Goal: Information Seeking & Learning: Learn about a topic

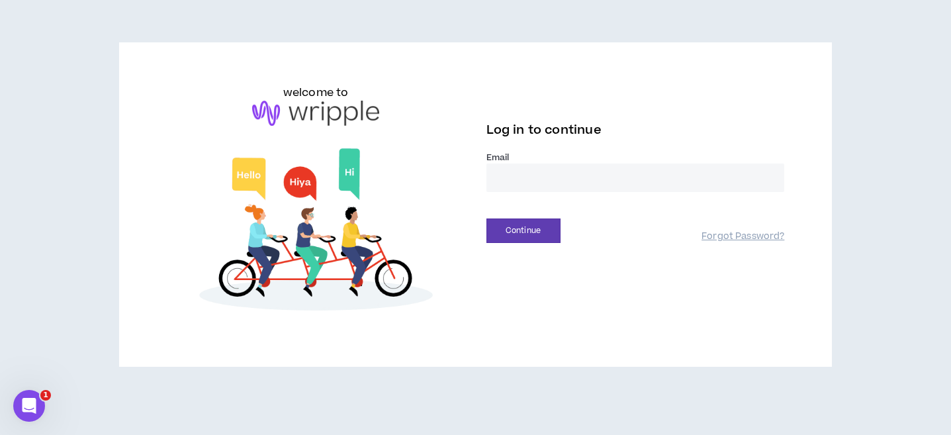
click at [522, 175] on input "email" at bounding box center [636, 178] width 299 height 28
type input "**********"
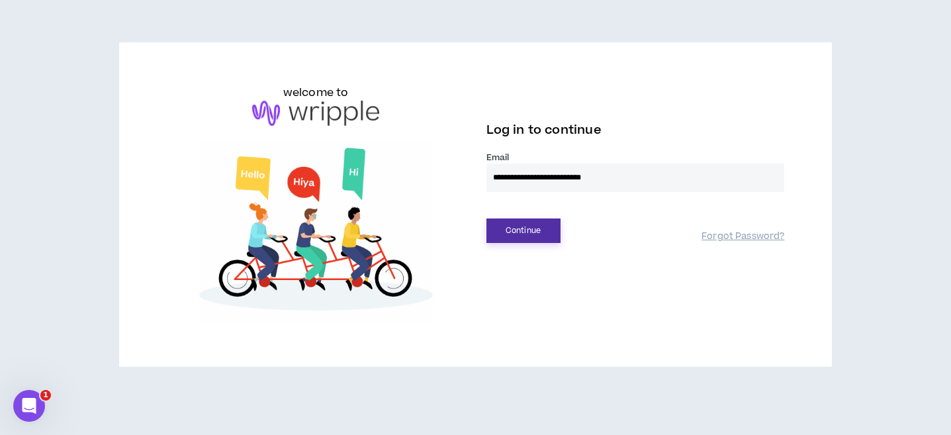
click at [534, 233] on button "Continue" at bounding box center [524, 230] width 74 height 24
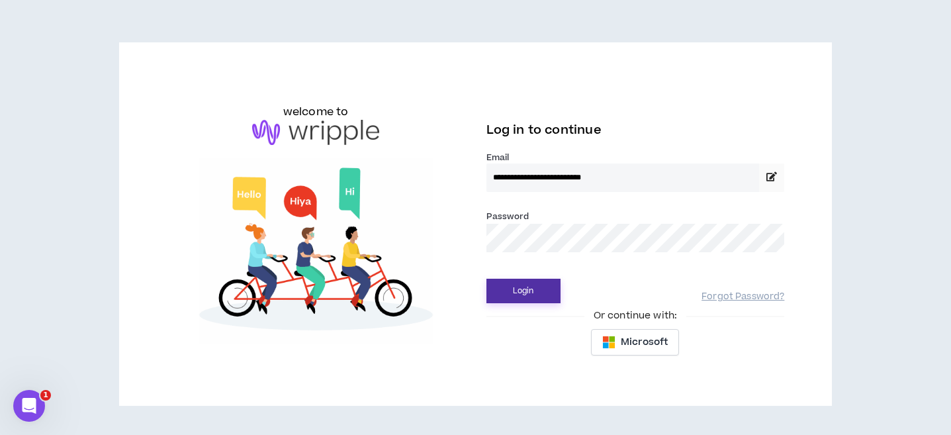
click at [526, 286] on button "Login" at bounding box center [524, 291] width 74 height 24
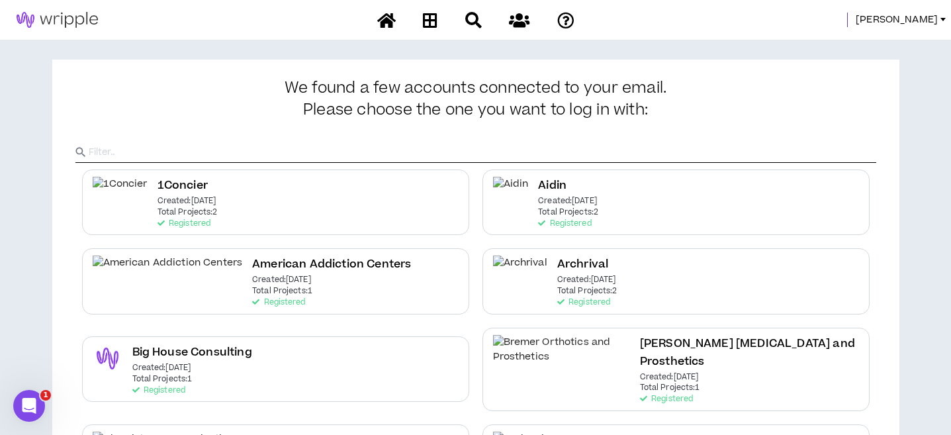
click at [920, 21] on span "[PERSON_NAME]" at bounding box center [897, 20] width 82 height 15
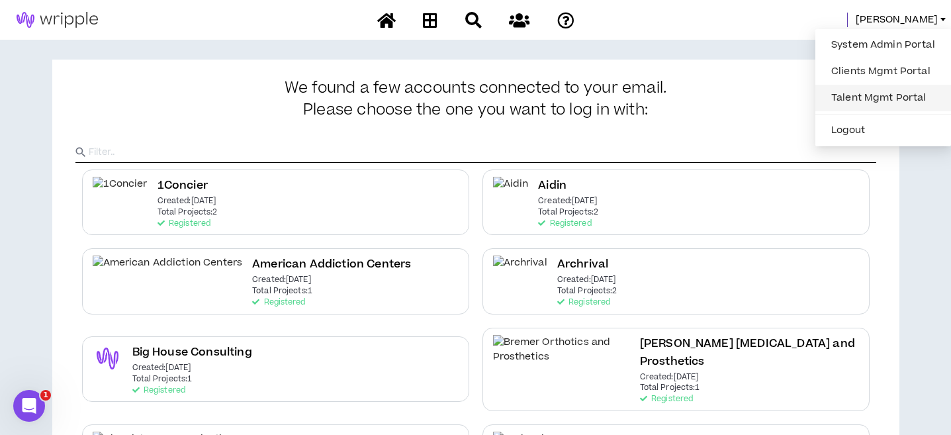
click at [864, 97] on link "Talent Mgmt Portal" at bounding box center [884, 98] width 120 height 20
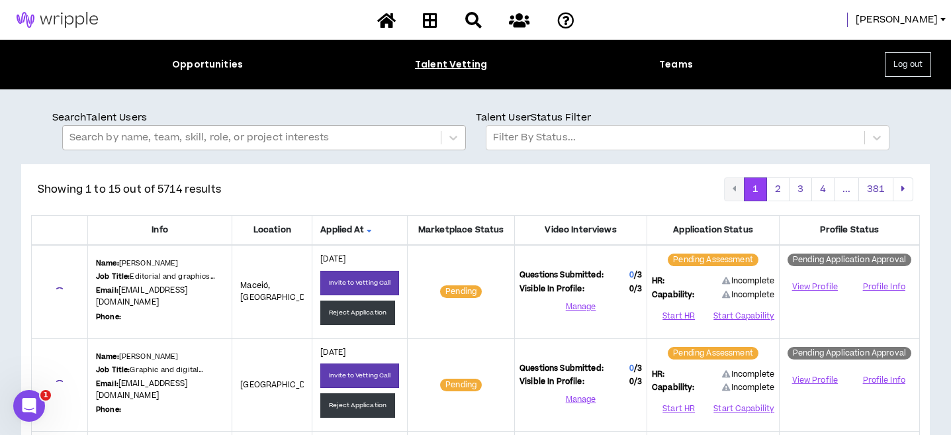
click at [376, 139] on div at bounding box center [252, 137] width 365 height 17
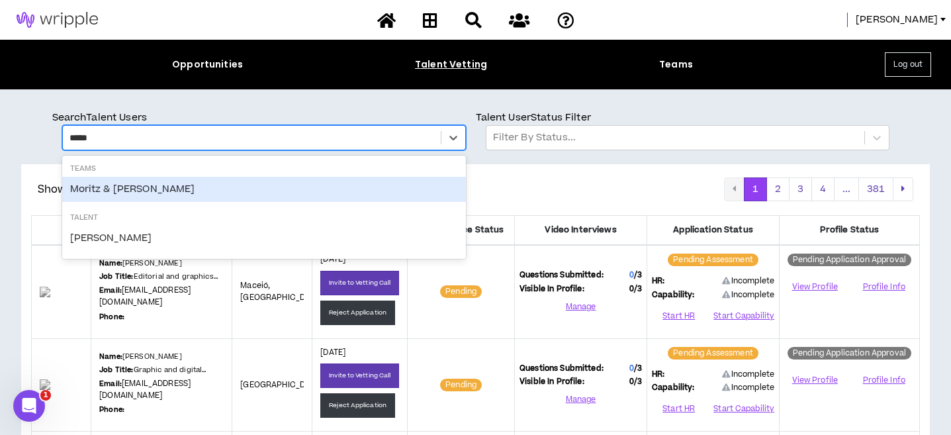
type input "******"
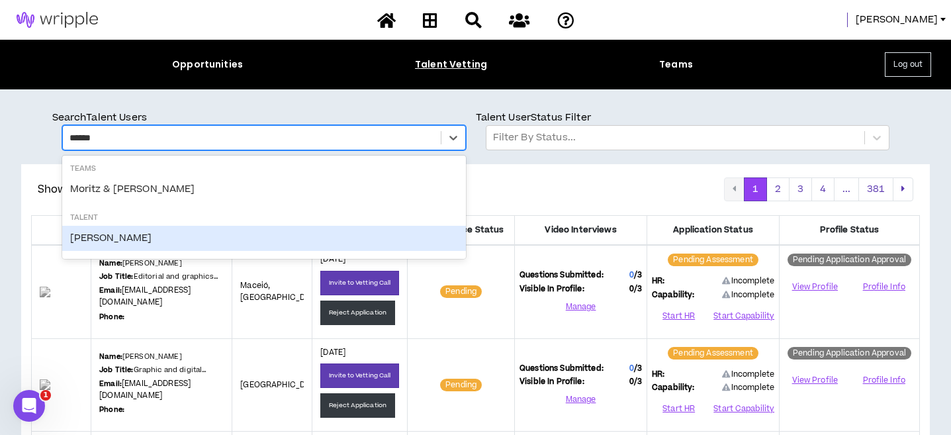
click at [148, 247] on div "[PERSON_NAME]" at bounding box center [264, 238] width 404 height 25
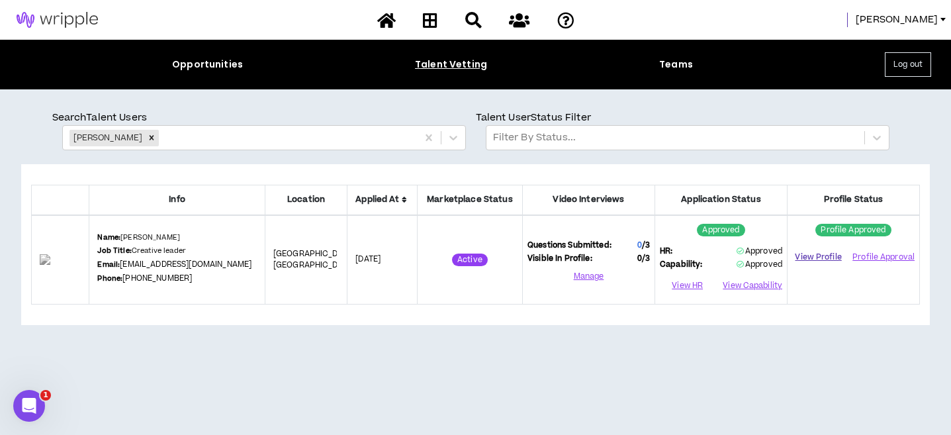
click at [828, 256] on link "View Profile" at bounding box center [819, 257] width 52 height 23
click at [154, 136] on icon "Remove Moritz Bosselmann" at bounding box center [152, 138] width 5 height 5
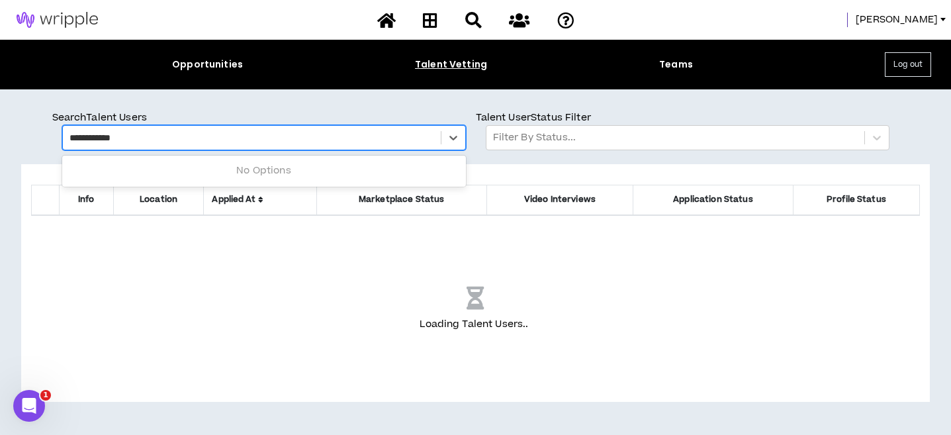
type input "**********"
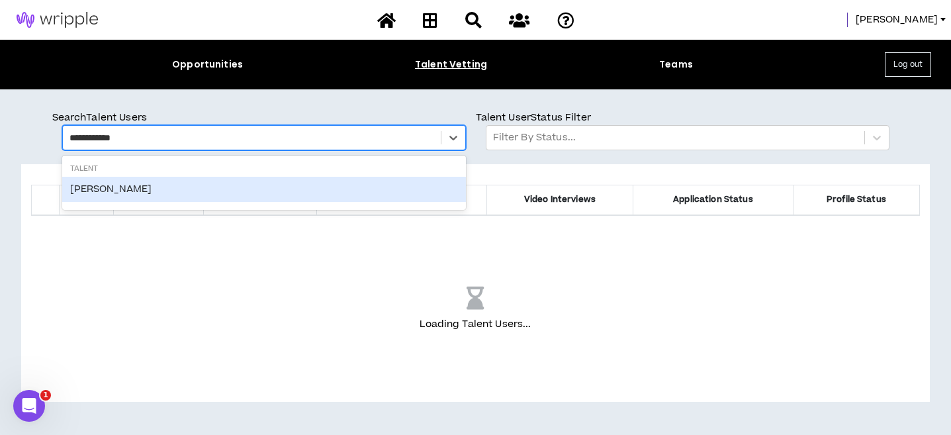
click at [109, 191] on div "[PERSON_NAME]" at bounding box center [264, 189] width 404 height 25
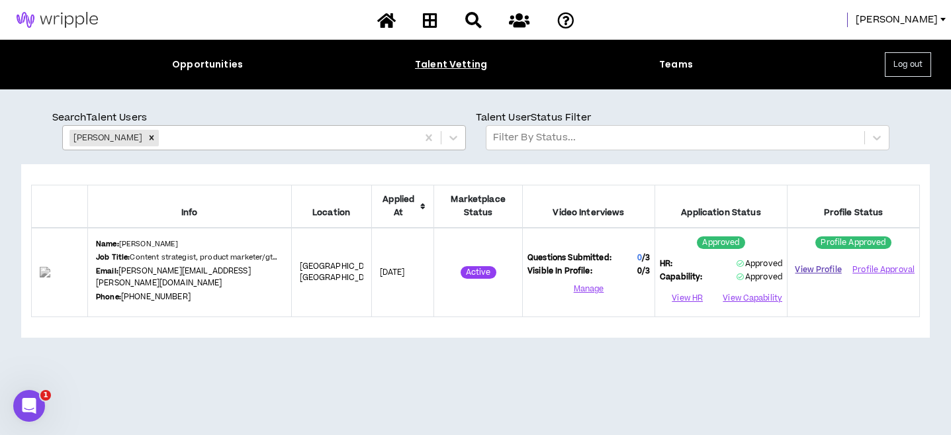
click at [809, 271] on link "View Profile" at bounding box center [819, 269] width 52 height 23
click at [144, 143] on div "Remove Ellen Sirull" at bounding box center [151, 138] width 15 height 17
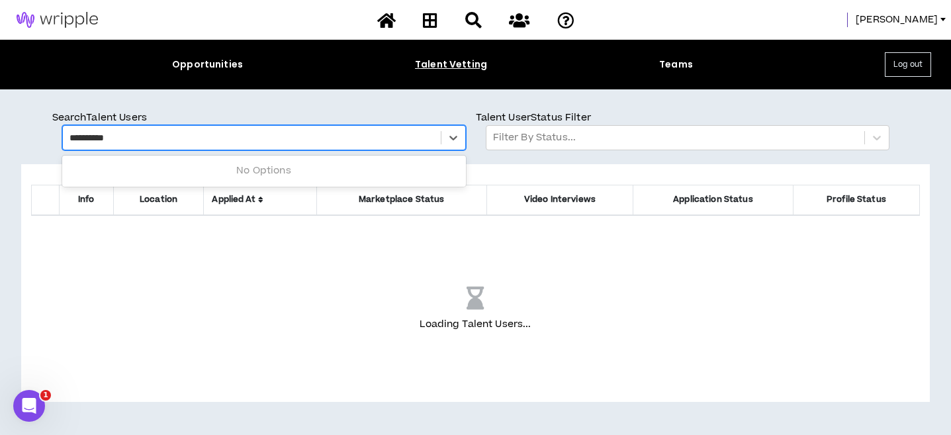
type input "**********"
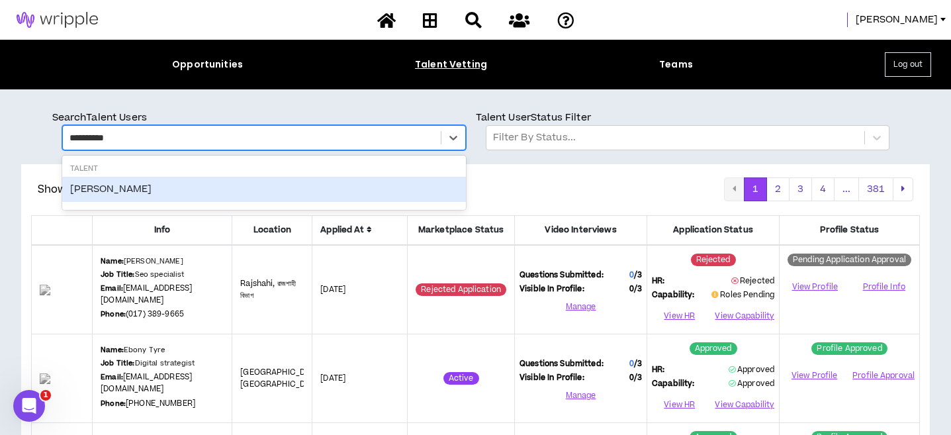
click at [116, 193] on div "[PERSON_NAME]" at bounding box center [264, 189] width 404 height 25
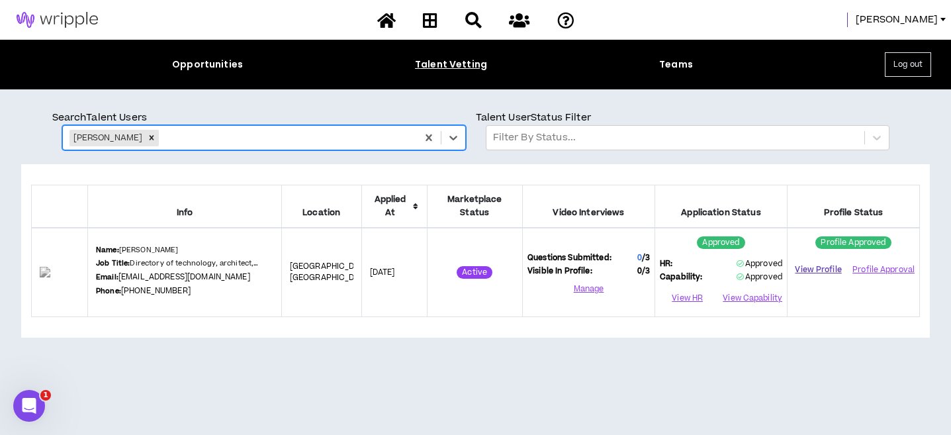
click at [827, 271] on link "View Profile" at bounding box center [819, 269] width 52 height 23
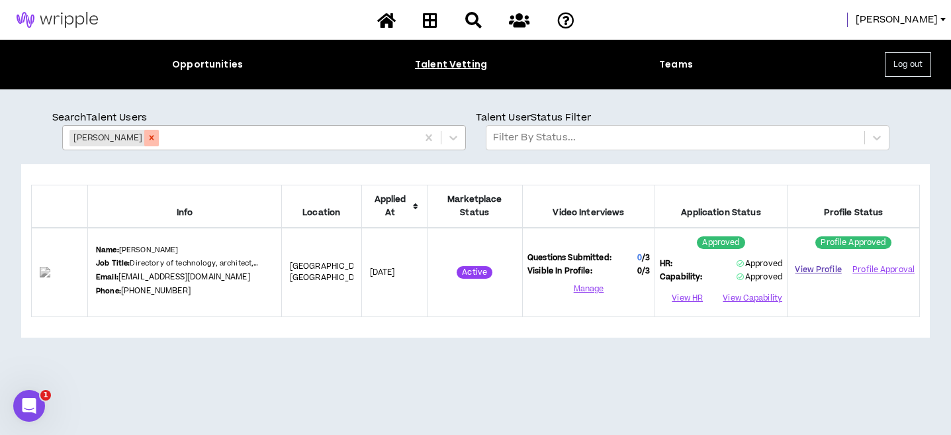
click at [144, 136] on div "Remove Rahim Snow" at bounding box center [151, 138] width 15 height 17
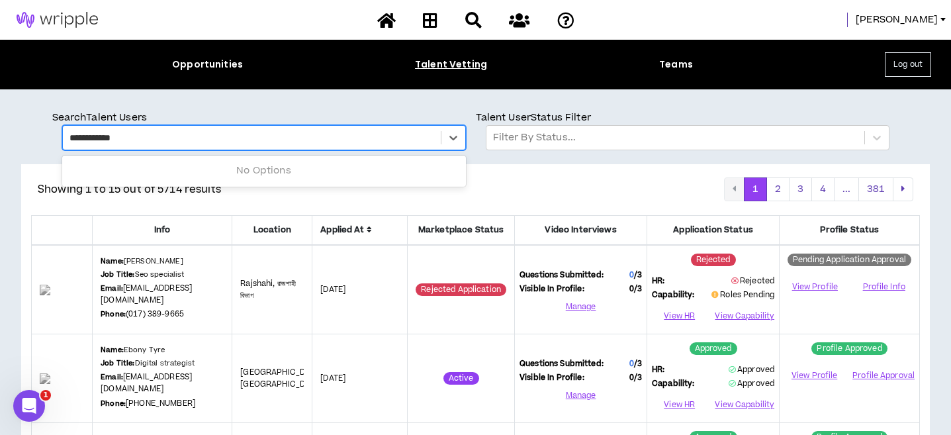
type input "**********"
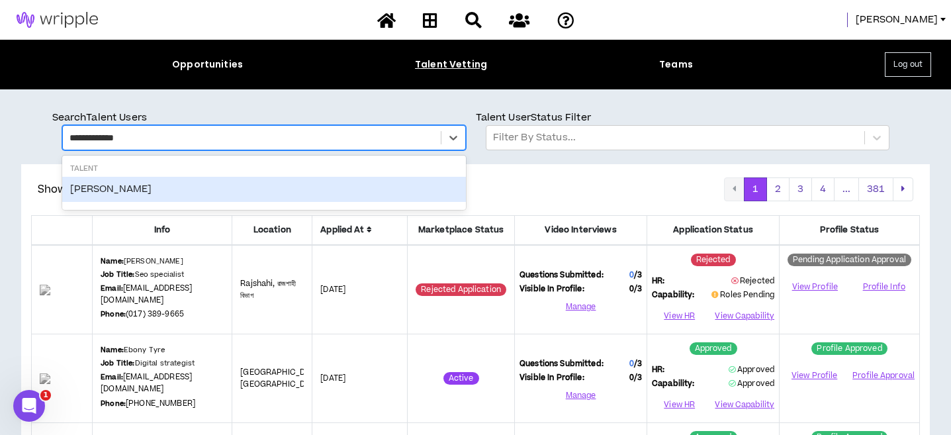
click at [114, 187] on div "Brian DeLoach" at bounding box center [264, 189] width 404 height 25
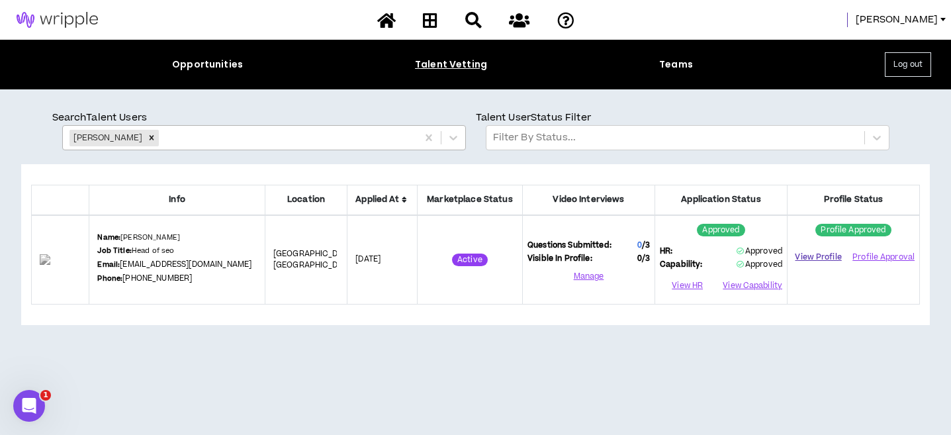
click at [809, 257] on link "View Profile" at bounding box center [819, 257] width 52 height 23
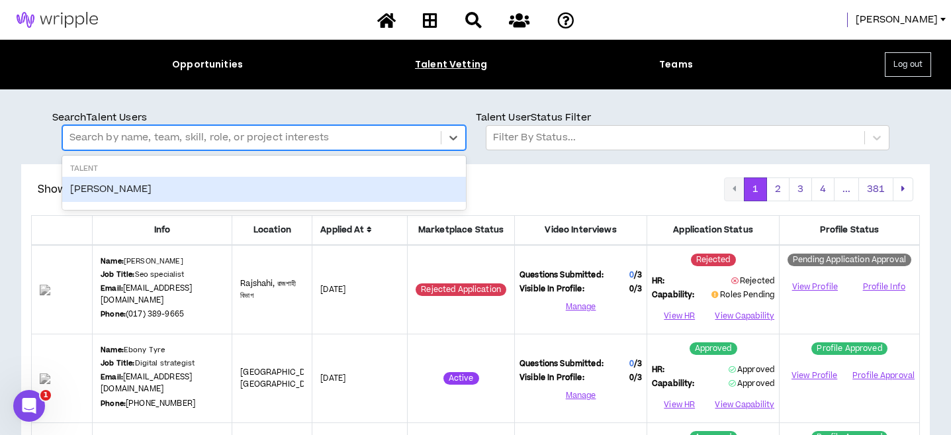
click at [356, 136] on div at bounding box center [252, 137] width 365 height 17
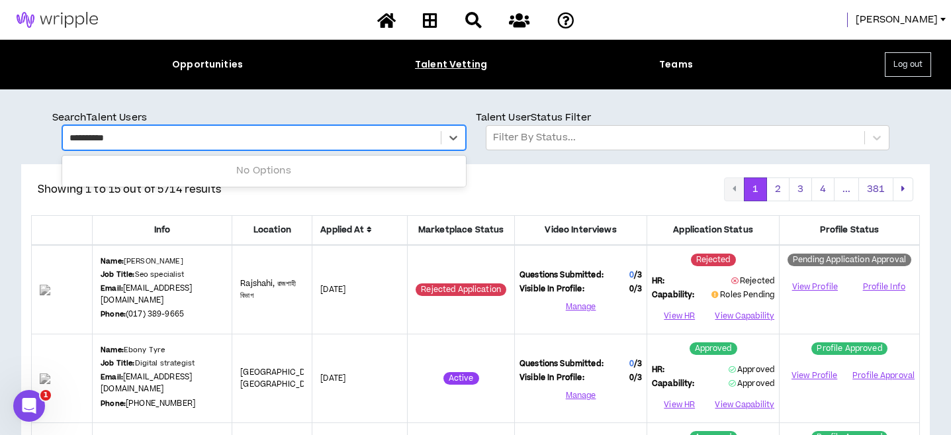
type input "**********"
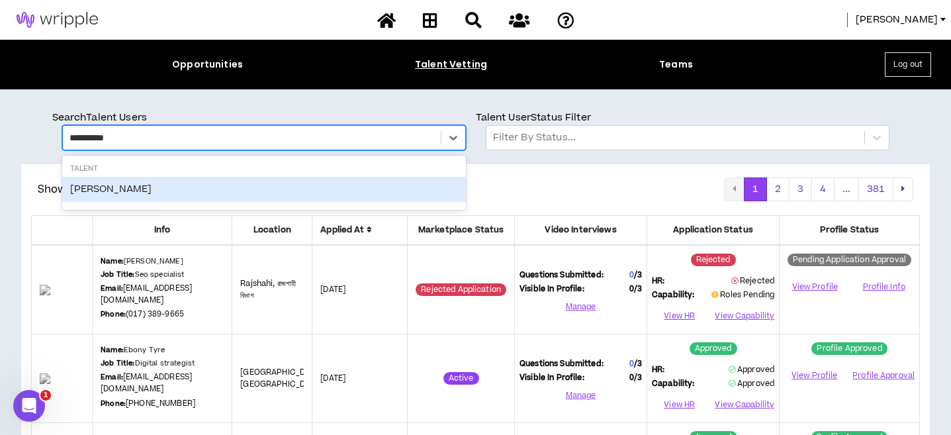
click at [181, 197] on div "James Nail" at bounding box center [264, 189] width 404 height 25
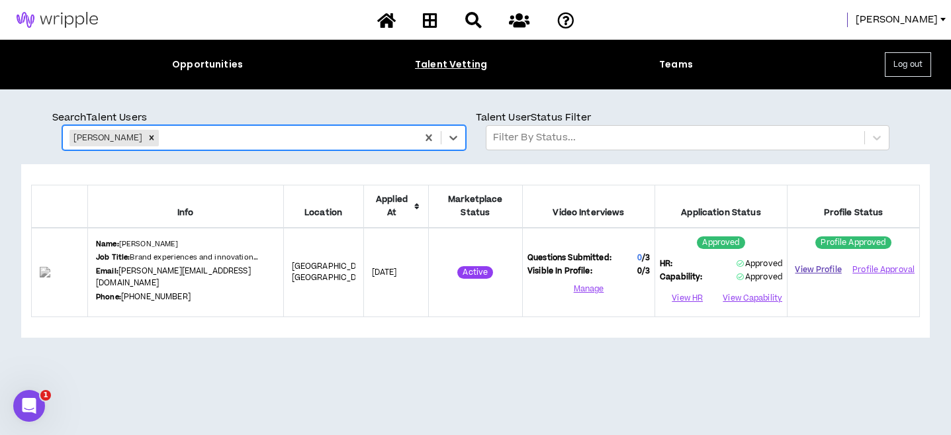
click at [824, 271] on link "View Profile" at bounding box center [819, 269] width 52 height 23
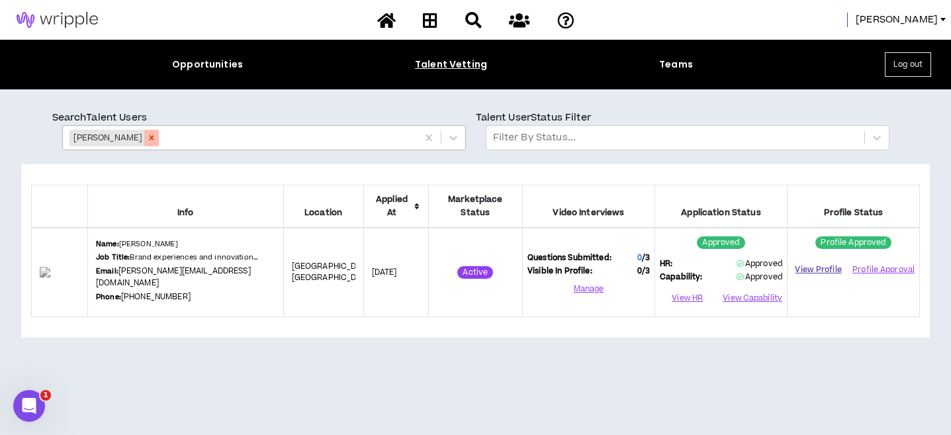
click at [147, 140] on icon "Remove James Nail" at bounding box center [151, 137] width 9 height 9
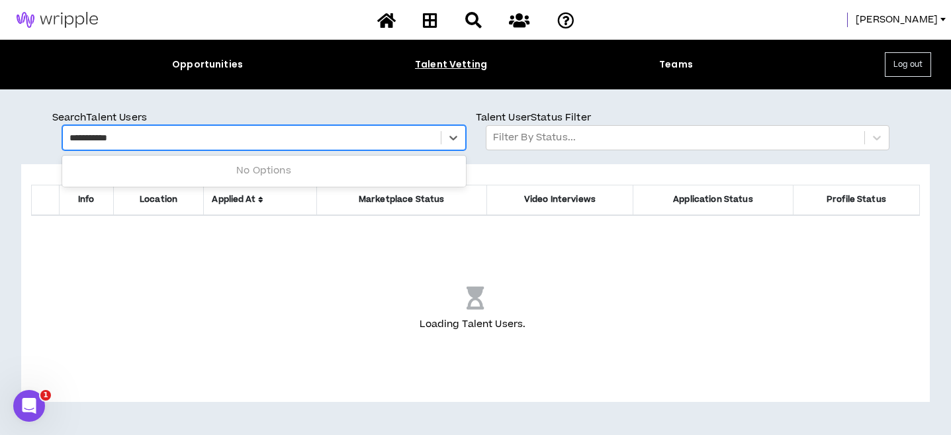
type input "**********"
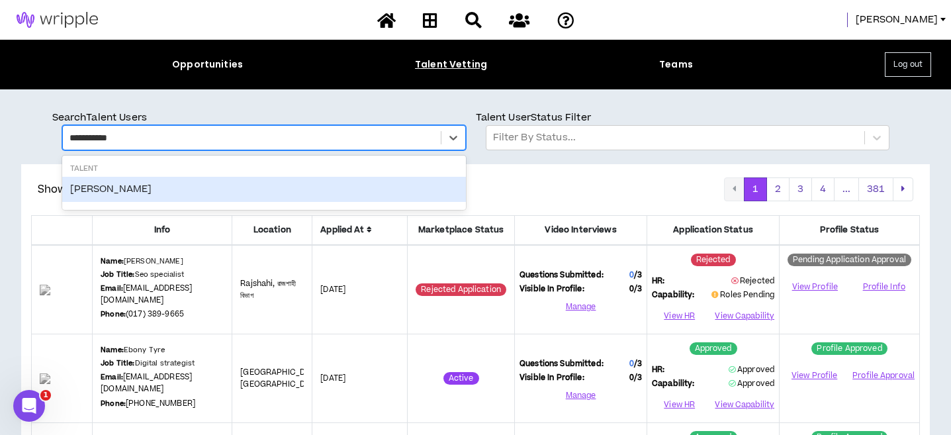
click at [110, 187] on div "Bryan Goble" at bounding box center [264, 189] width 404 height 25
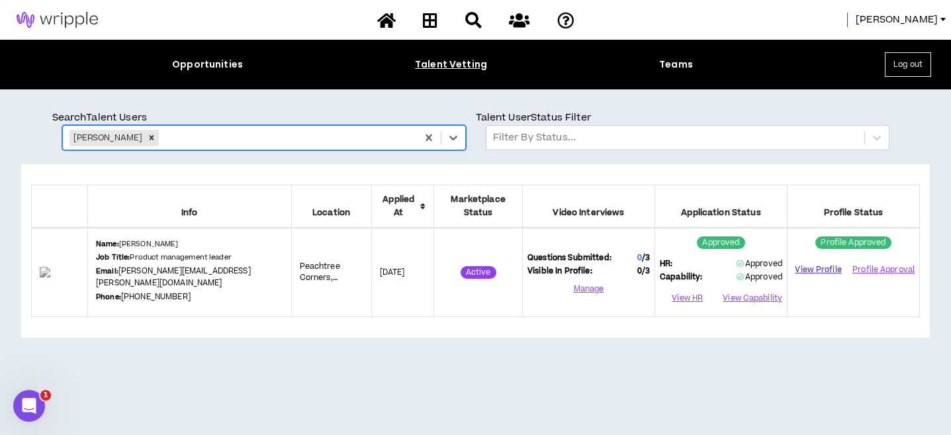
click at [816, 258] on link "View Profile" at bounding box center [819, 269] width 52 height 23
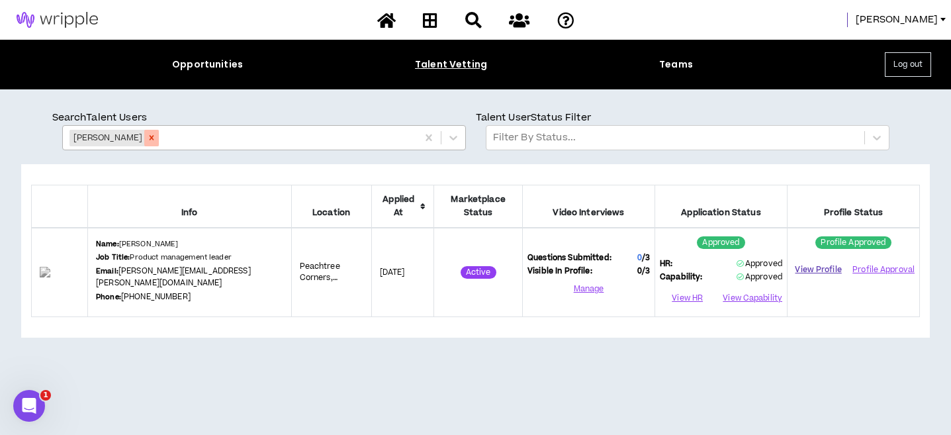
click at [150, 136] on icon "Remove Bryan Goble" at bounding box center [152, 138] width 5 height 5
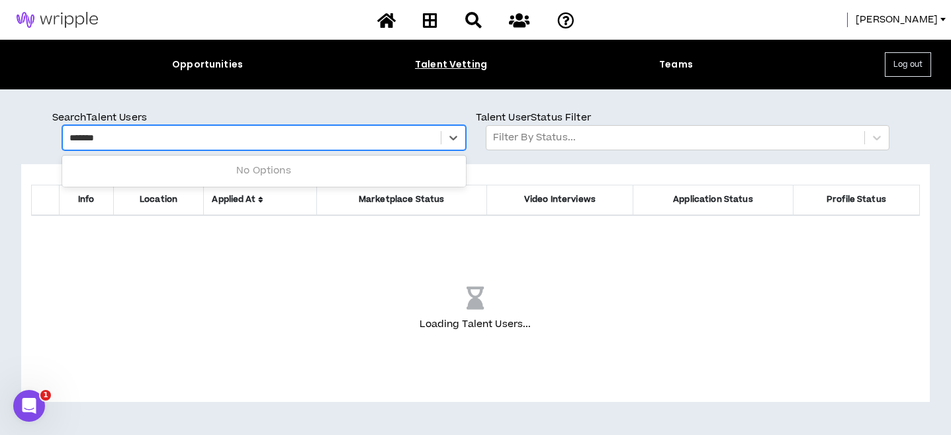
type input "********"
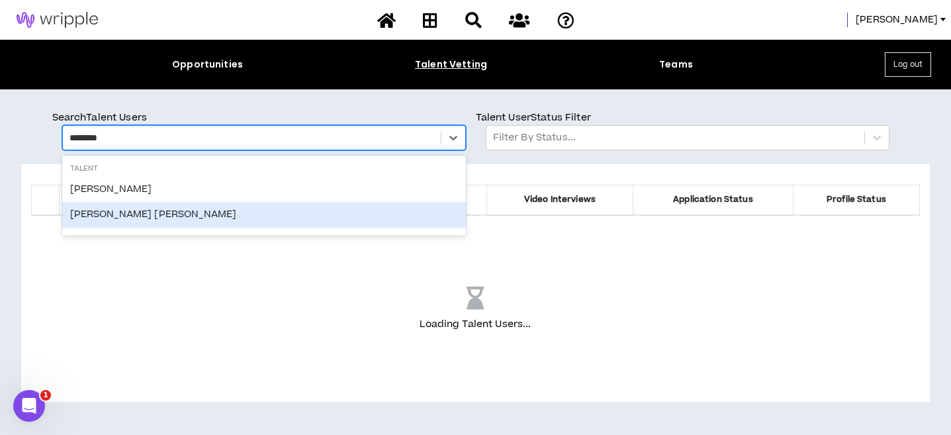
click at [107, 215] on div "Whitlock Dunbar" at bounding box center [264, 214] width 404 height 25
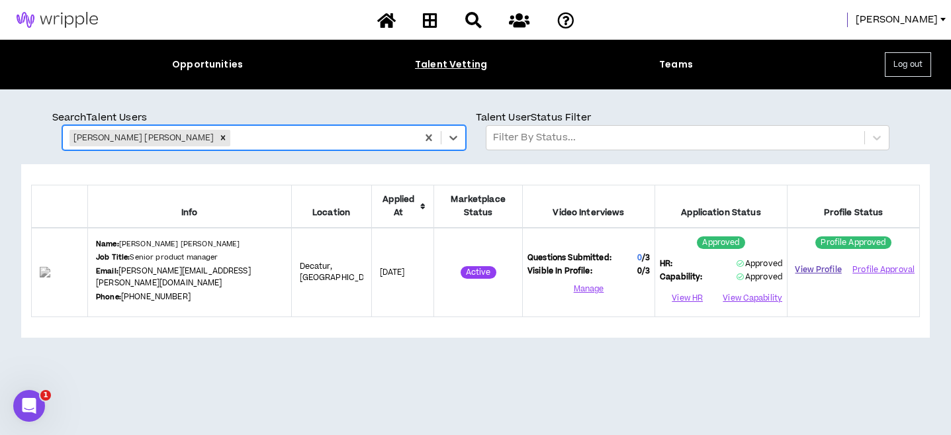
click at [802, 259] on link "View Profile" at bounding box center [819, 269] width 52 height 23
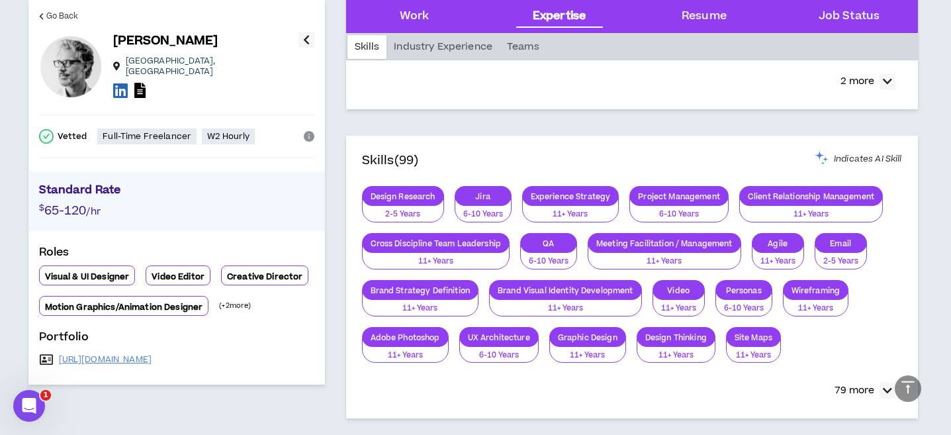
scroll to position [953, 0]
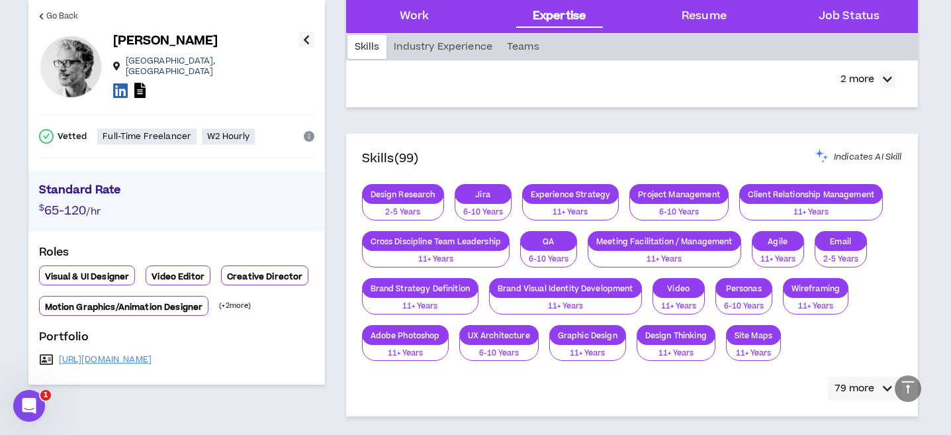
click at [884, 381] on icon "button" at bounding box center [887, 389] width 9 height 16
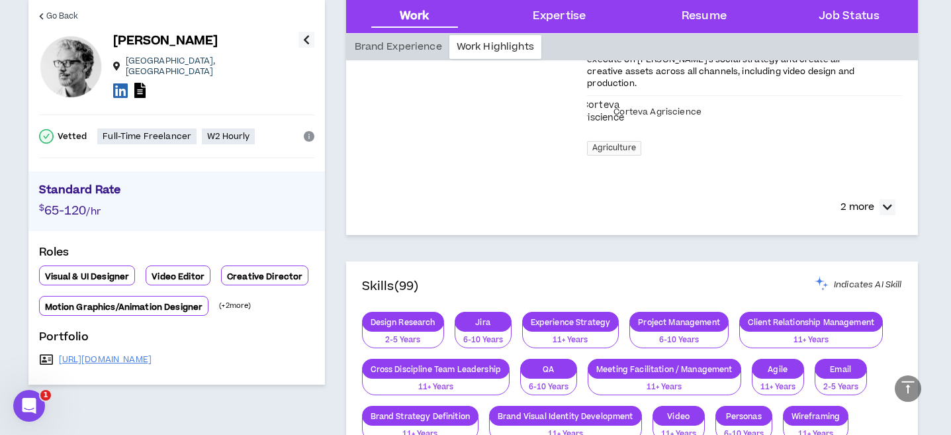
scroll to position [818, 0]
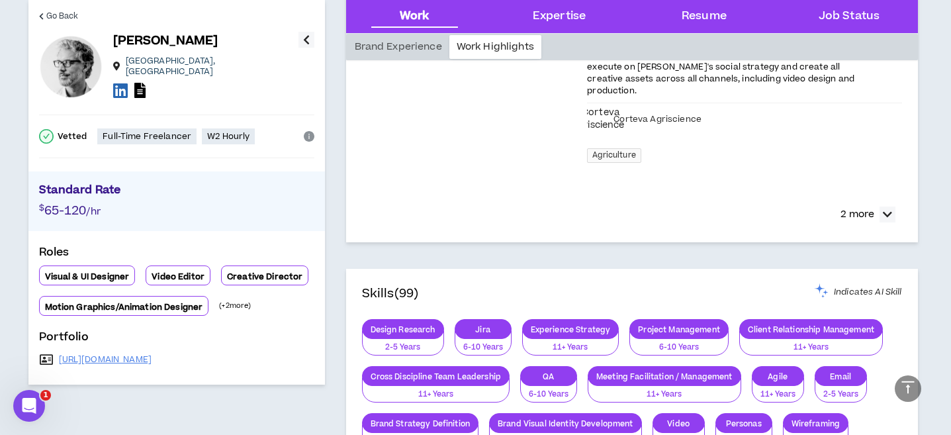
click at [233, 301] on p "(+ 2 more)" at bounding box center [235, 306] width 32 height 11
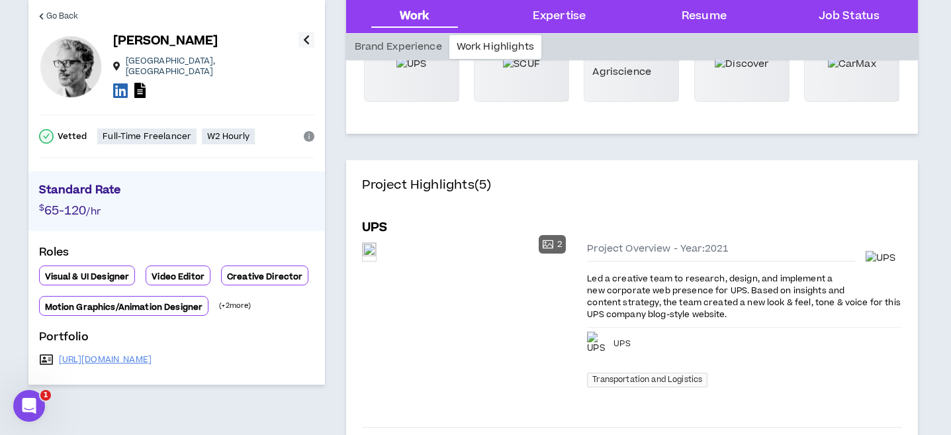
scroll to position [0, 0]
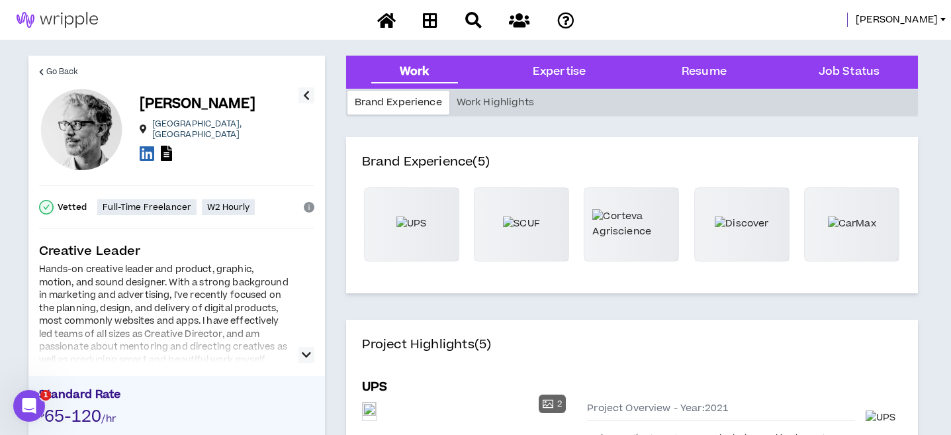
click at [234, 151] on div at bounding box center [219, 154] width 159 height 19
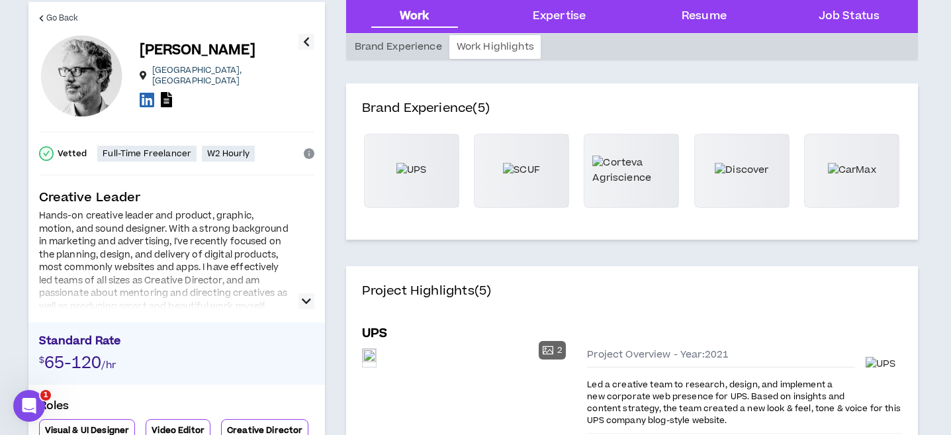
scroll to position [518, 0]
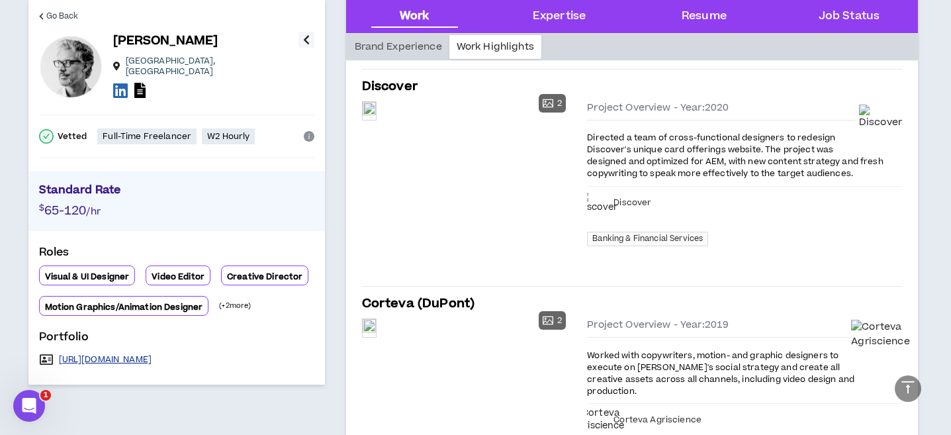
click at [97, 354] on link "https://moritz.cargo.site/" at bounding box center [105, 359] width 93 height 11
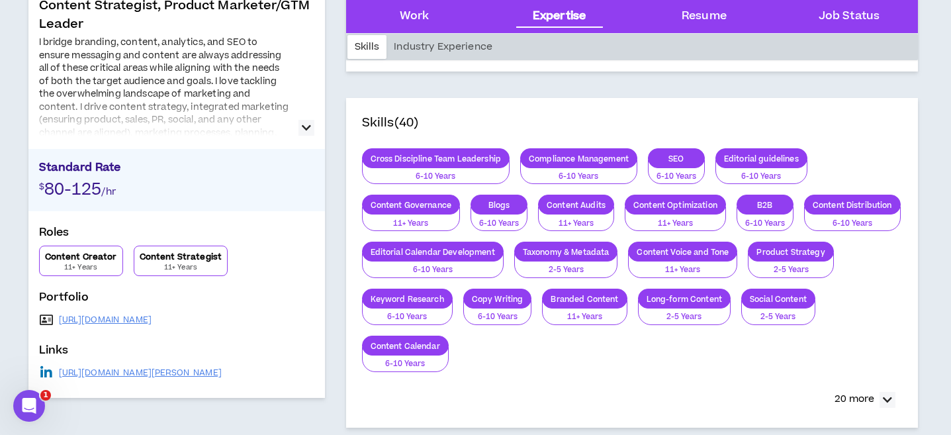
scroll to position [248, 0]
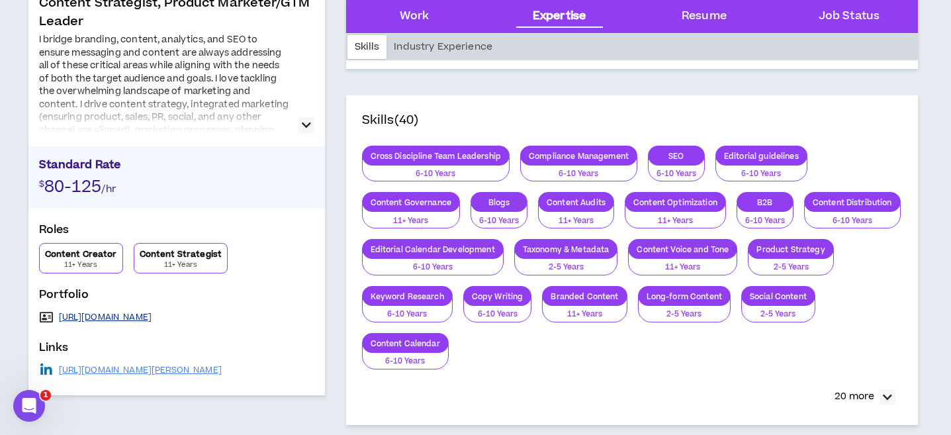
click at [152, 318] on link "https://elementary.marketing/samples/" at bounding box center [105, 317] width 93 height 11
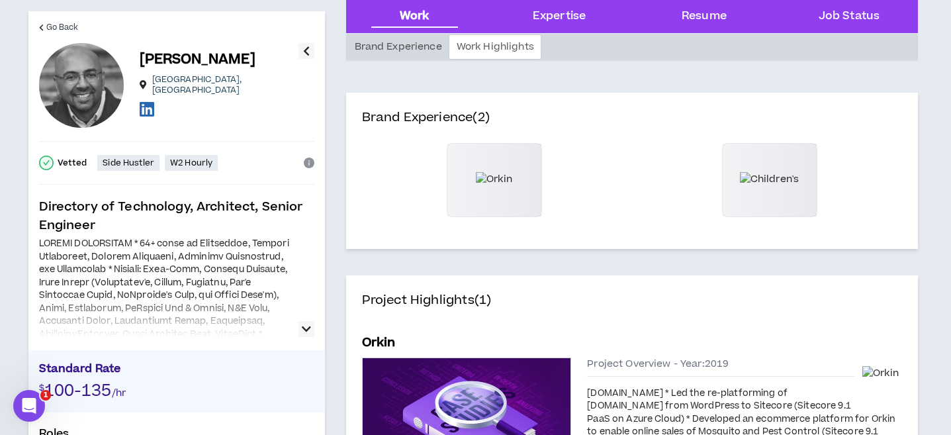
scroll to position [180, 0]
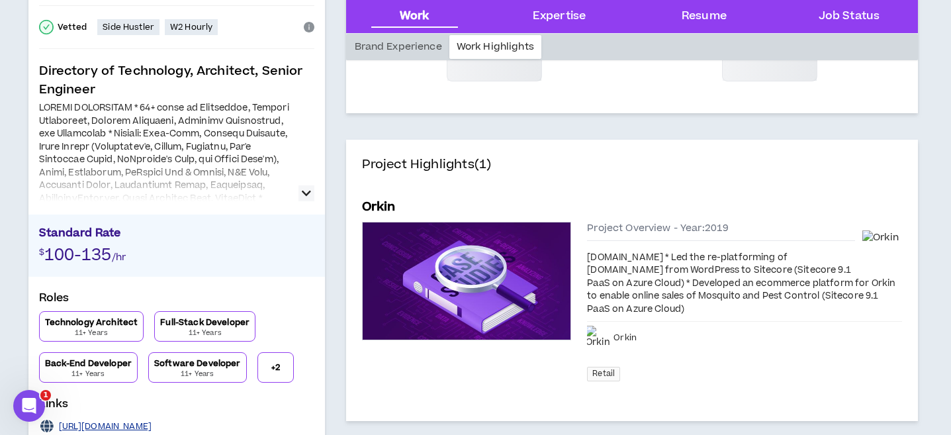
click at [114, 422] on link "https://www.apartmentguide.com" at bounding box center [105, 426] width 93 height 11
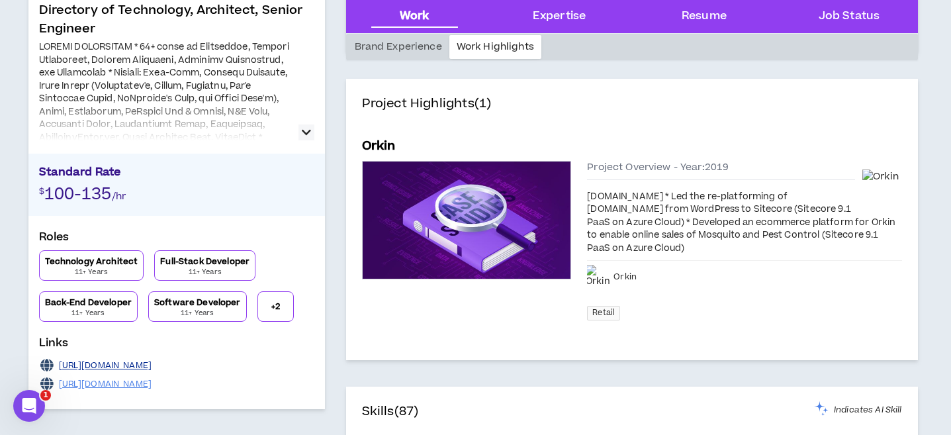
scroll to position [246, 0]
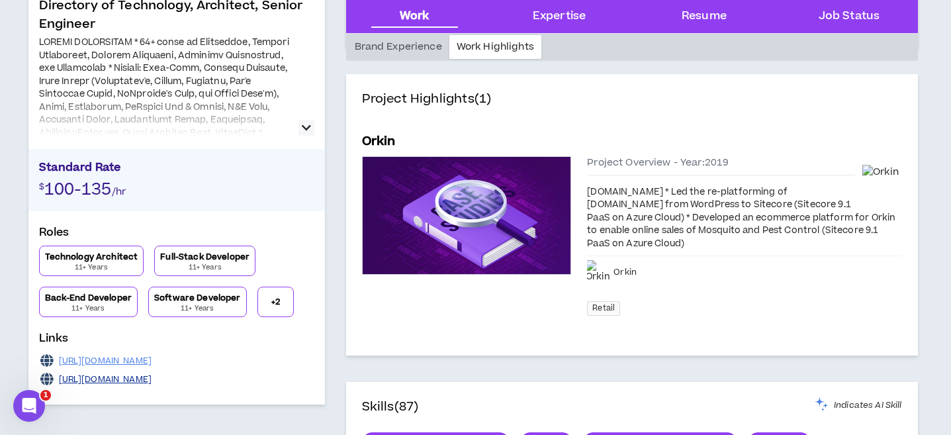
click at [140, 377] on link "https://www.orkin.com" at bounding box center [105, 379] width 93 height 11
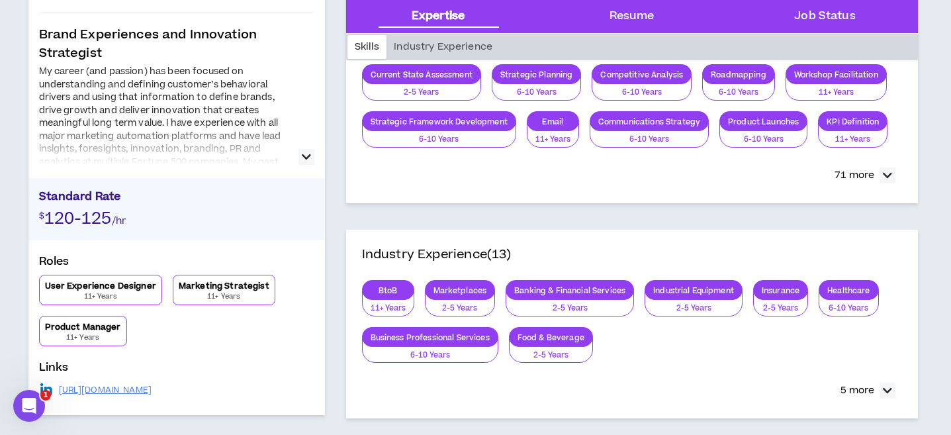
scroll to position [232, 0]
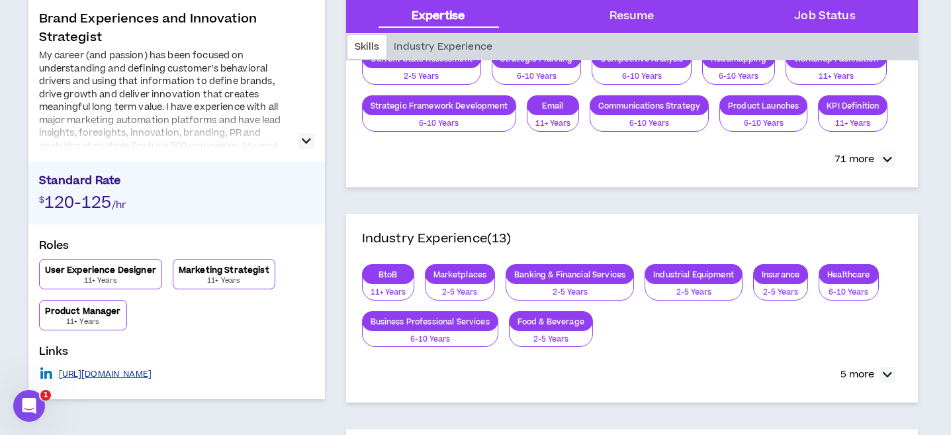
click at [126, 374] on link "https://www.linkedin.com/in/jamesnailjr/" at bounding box center [105, 374] width 93 height 11
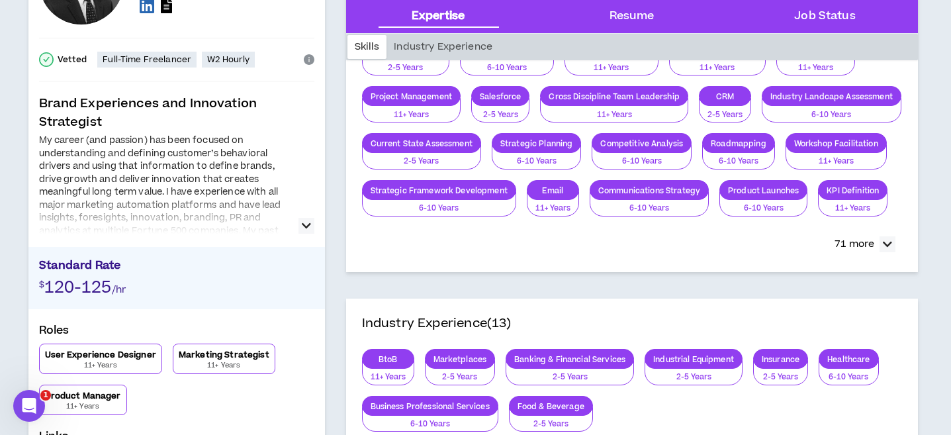
scroll to position [0, 0]
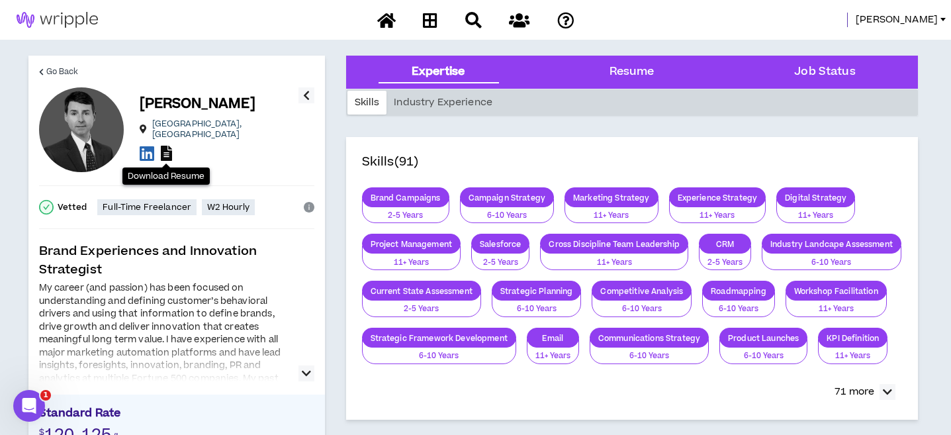
click at [169, 150] on icon at bounding box center [166, 153] width 11 height 15
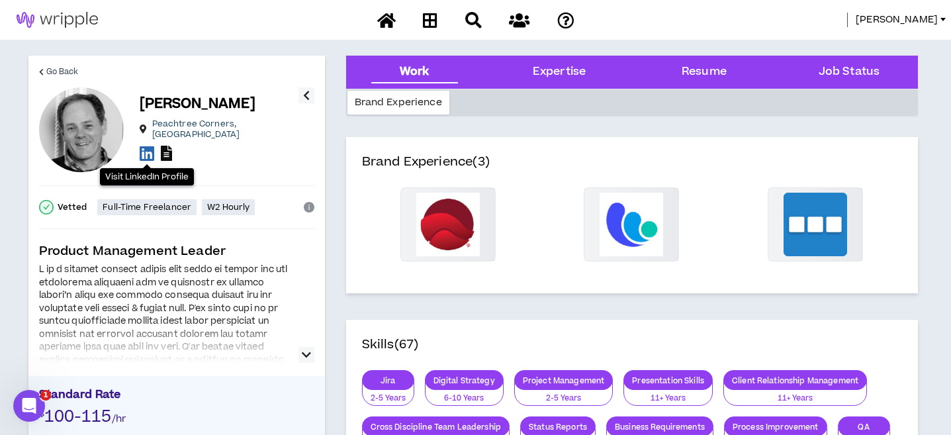
click at [166, 146] on icon at bounding box center [166, 153] width 11 height 15
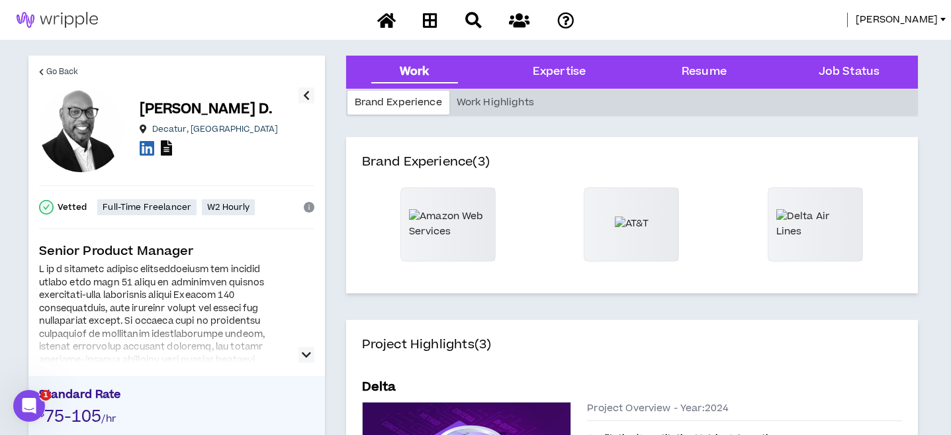
click at [168, 148] on icon at bounding box center [166, 147] width 11 height 15
